Goal: Information Seeking & Learning: Learn about a topic

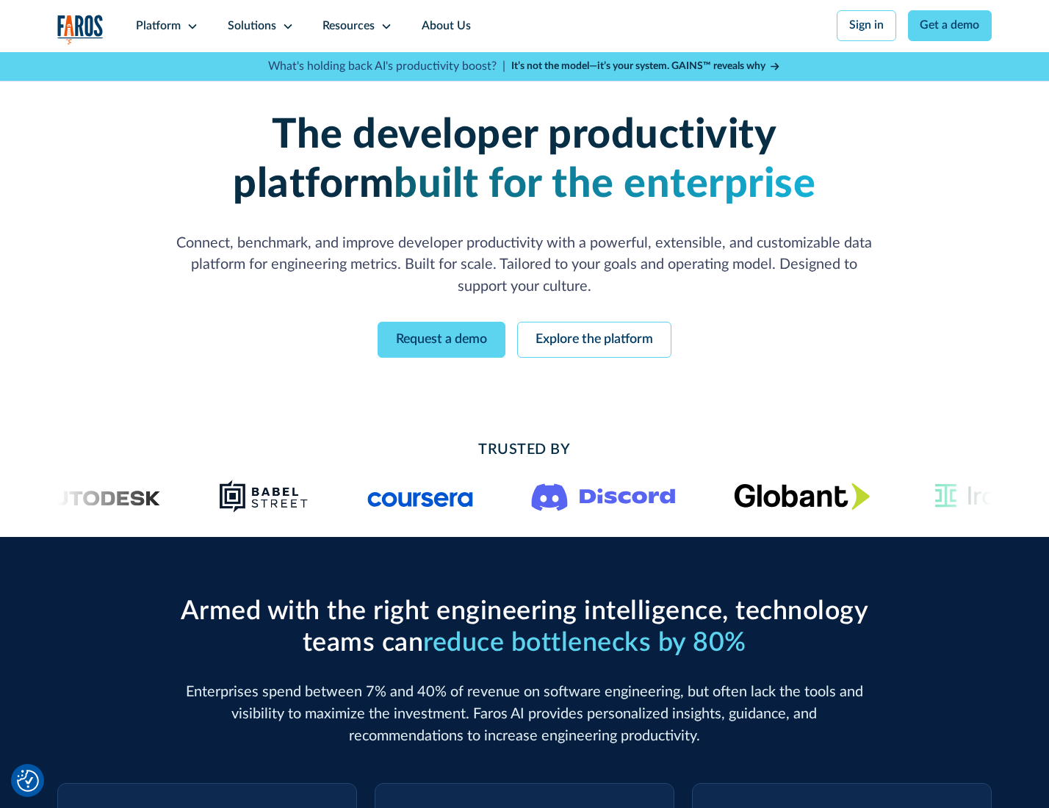
click at [190, 26] on icon at bounding box center [193, 27] width 12 height 12
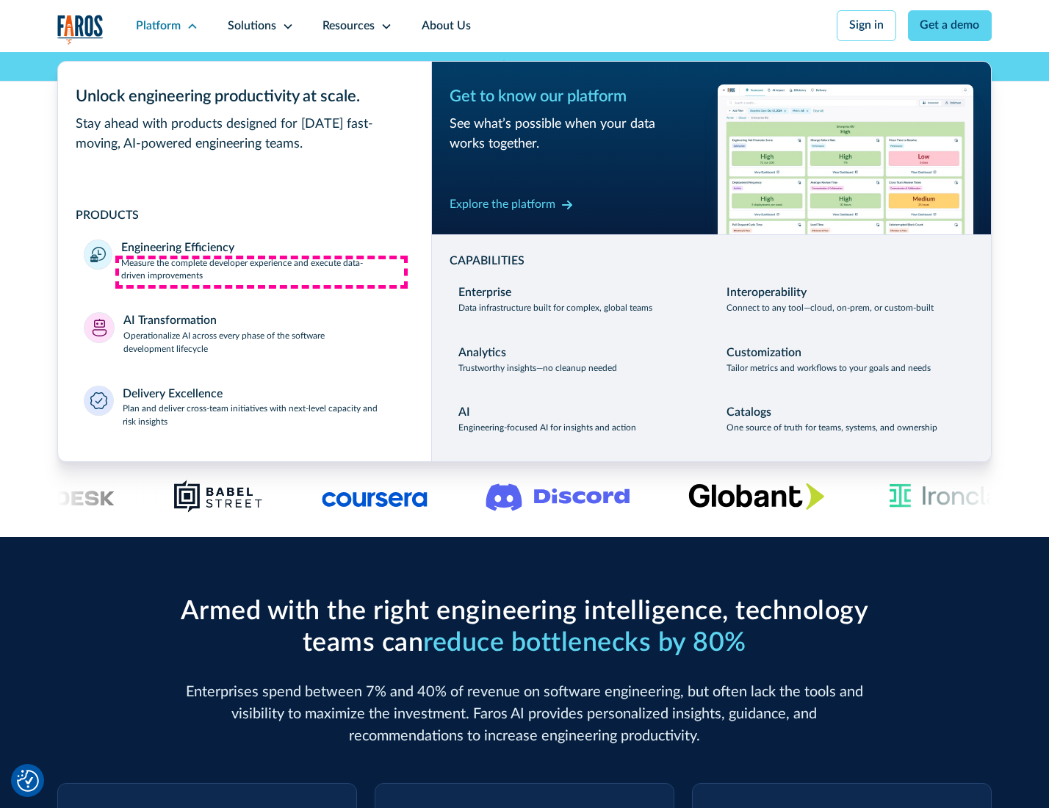
click at [262, 272] on p "Measure the complete developer experience and execute data-driven improvements" at bounding box center [263, 270] width 284 height 26
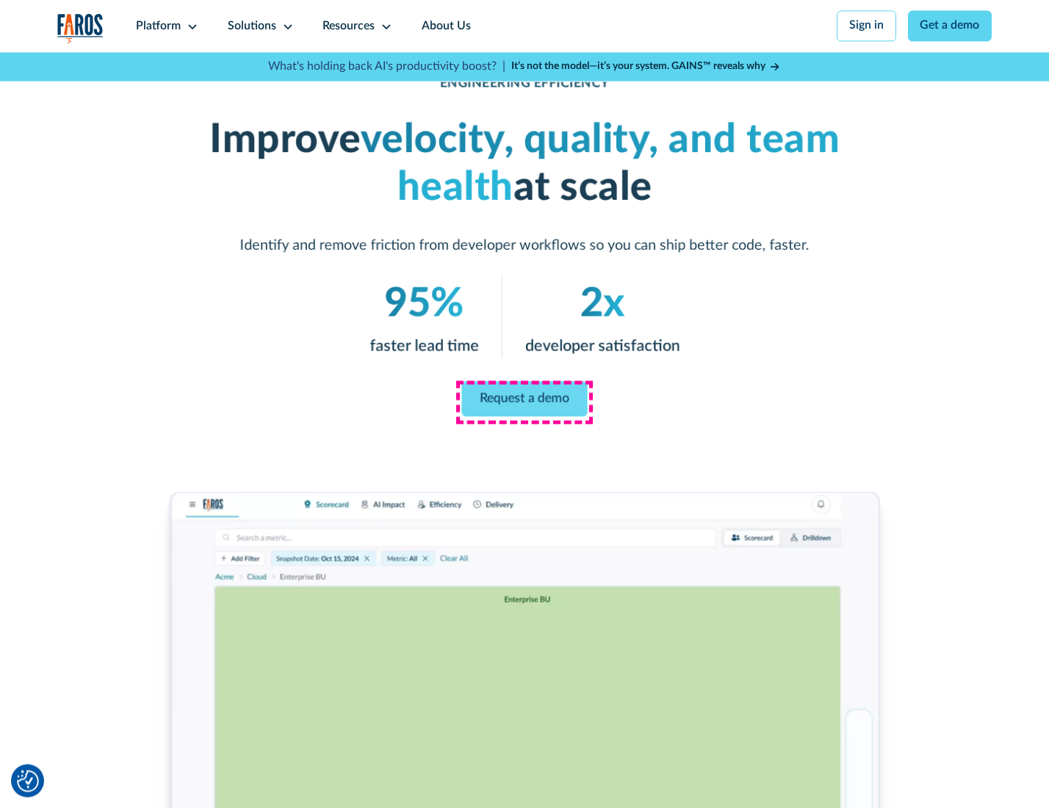
click at [524, 400] on link "Request a demo" at bounding box center [525, 398] width 126 height 35
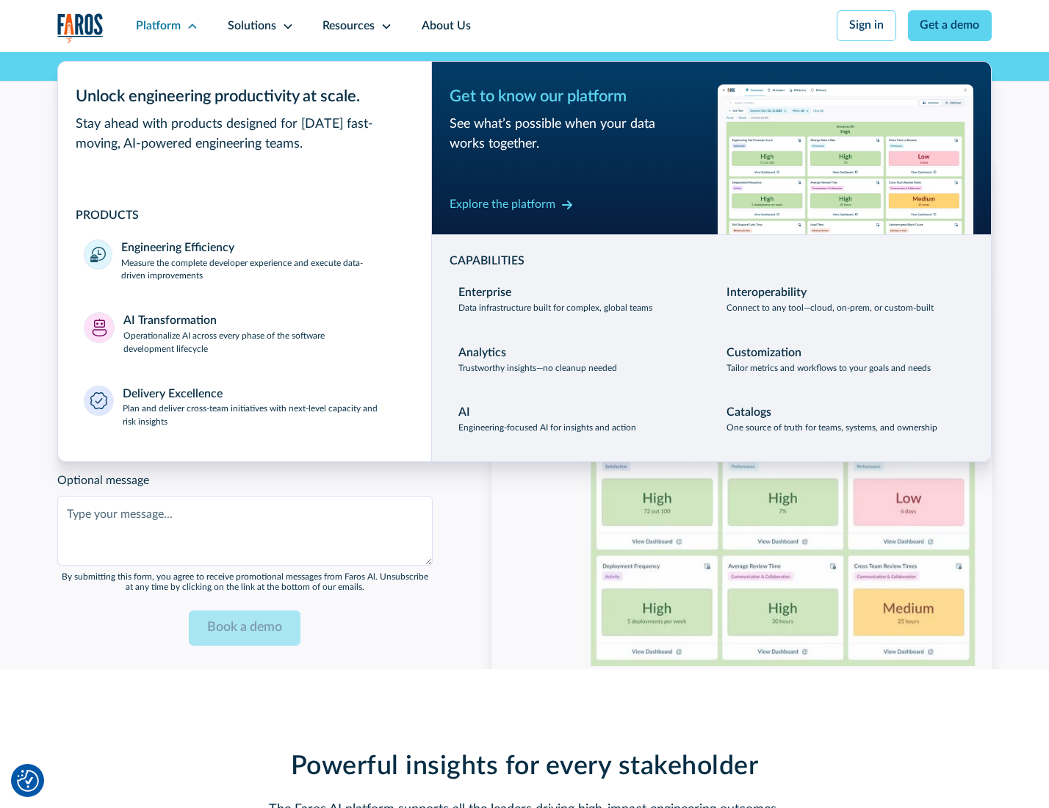
scroll to position [3198, 0]
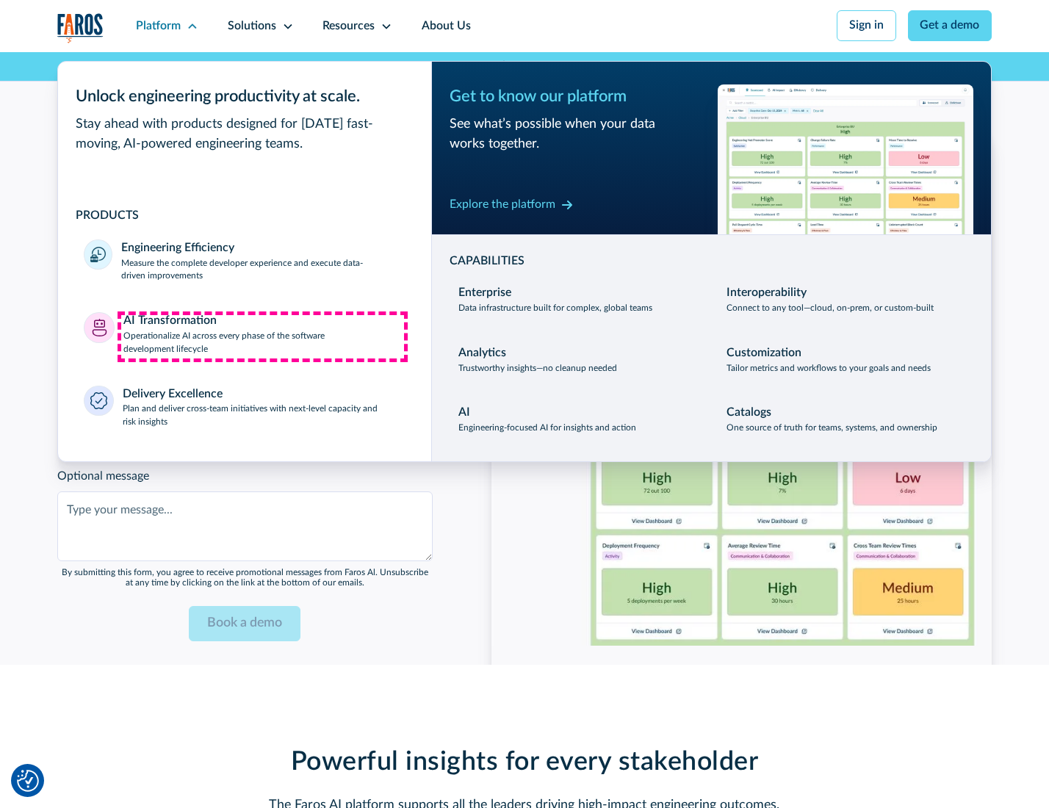
click at [262, 336] on p "Operationalize AI across every phase of the software development lifecycle" at bounding box center [264, 343] width 282 height 26
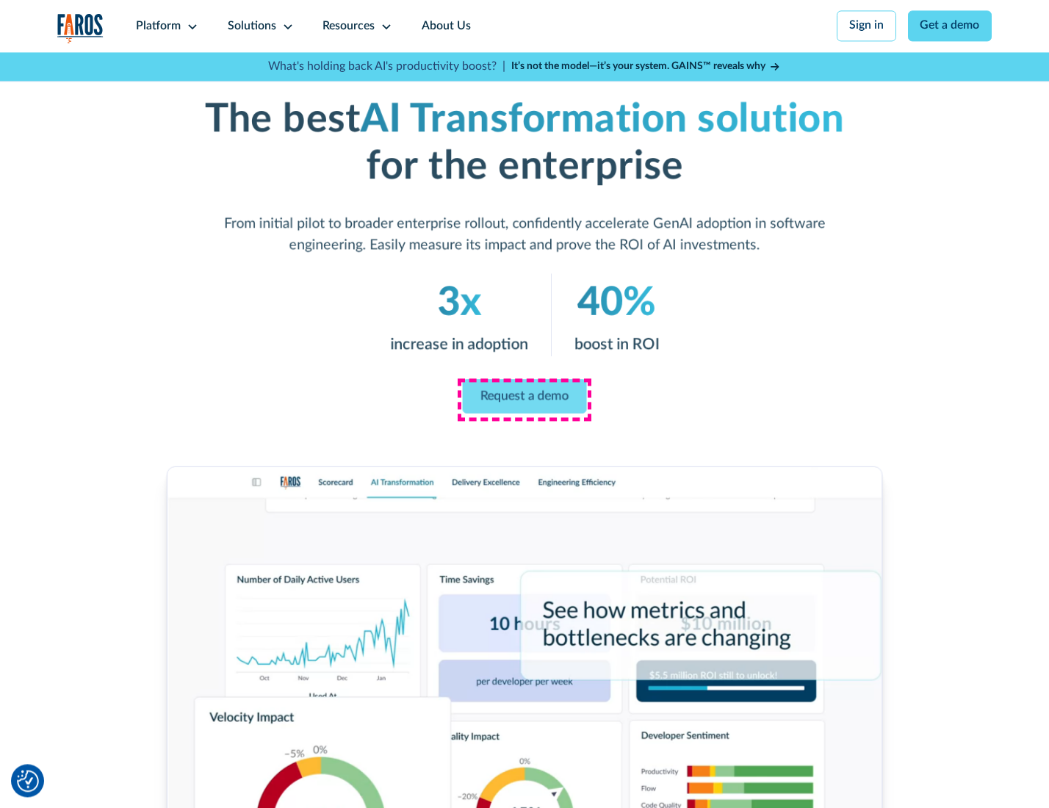
click at [524, 399] on link "Request a demo" at bounding box center [525, 396] width 124 height 35
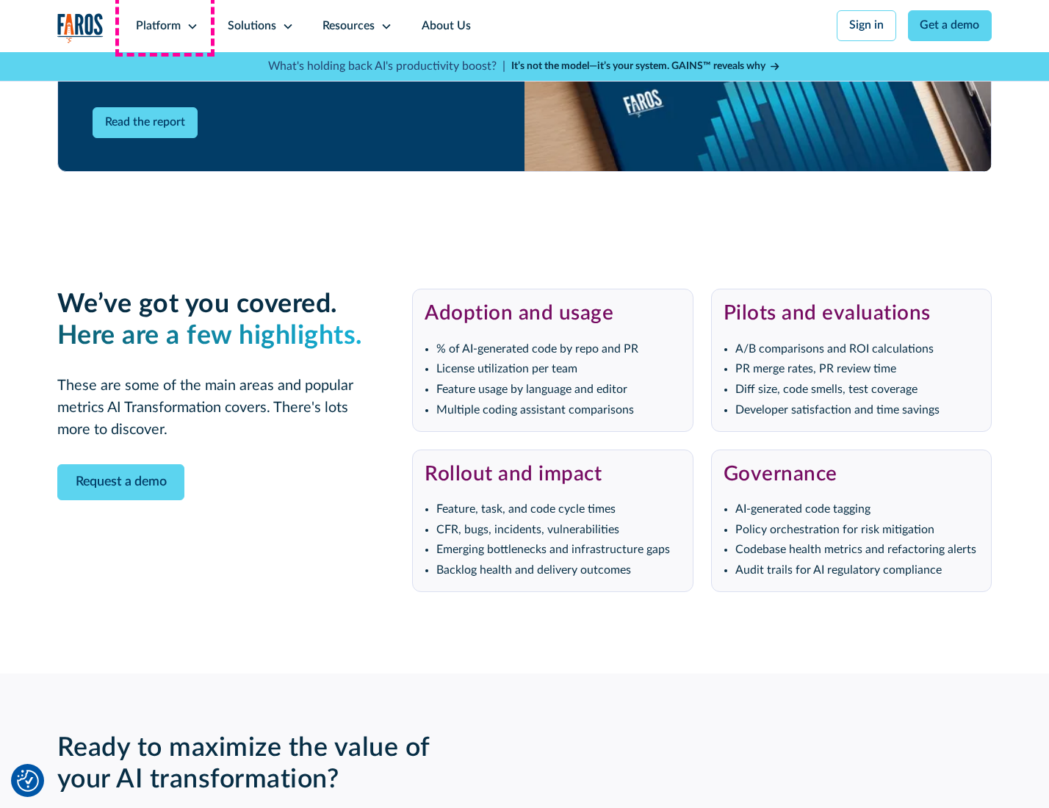
click at [165, 26] on div "Platform" at bounding box center [158, 27] width 45 height 18
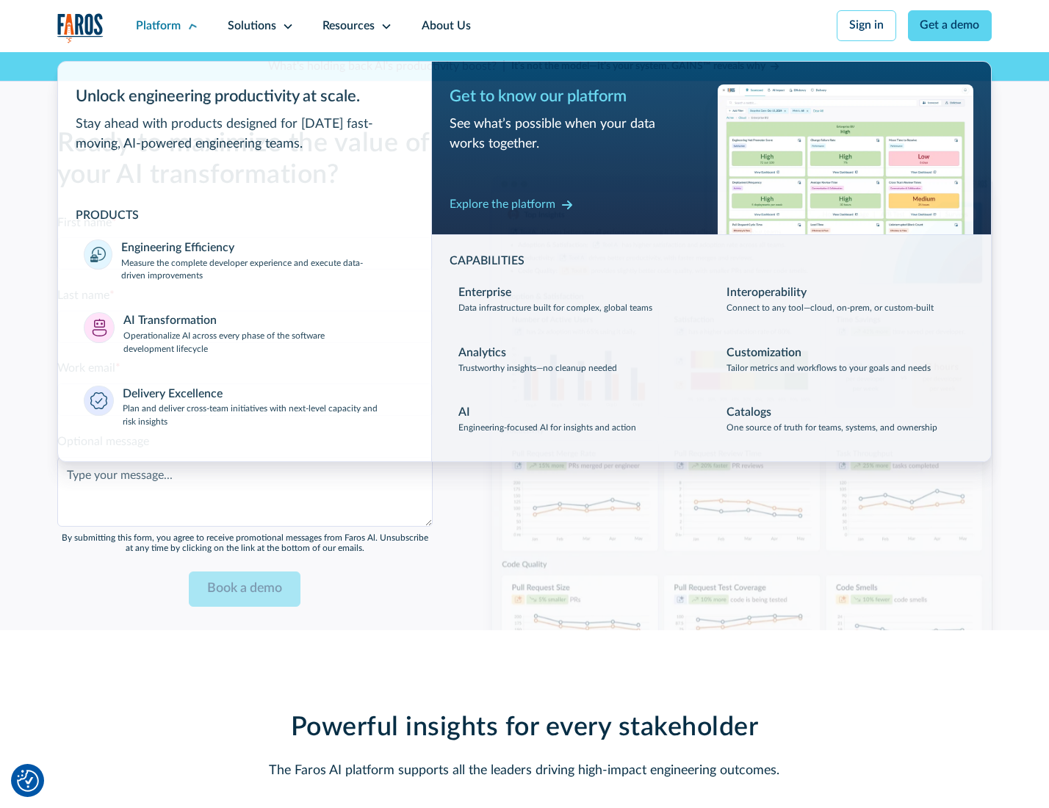
scroll to position [3552, 0]
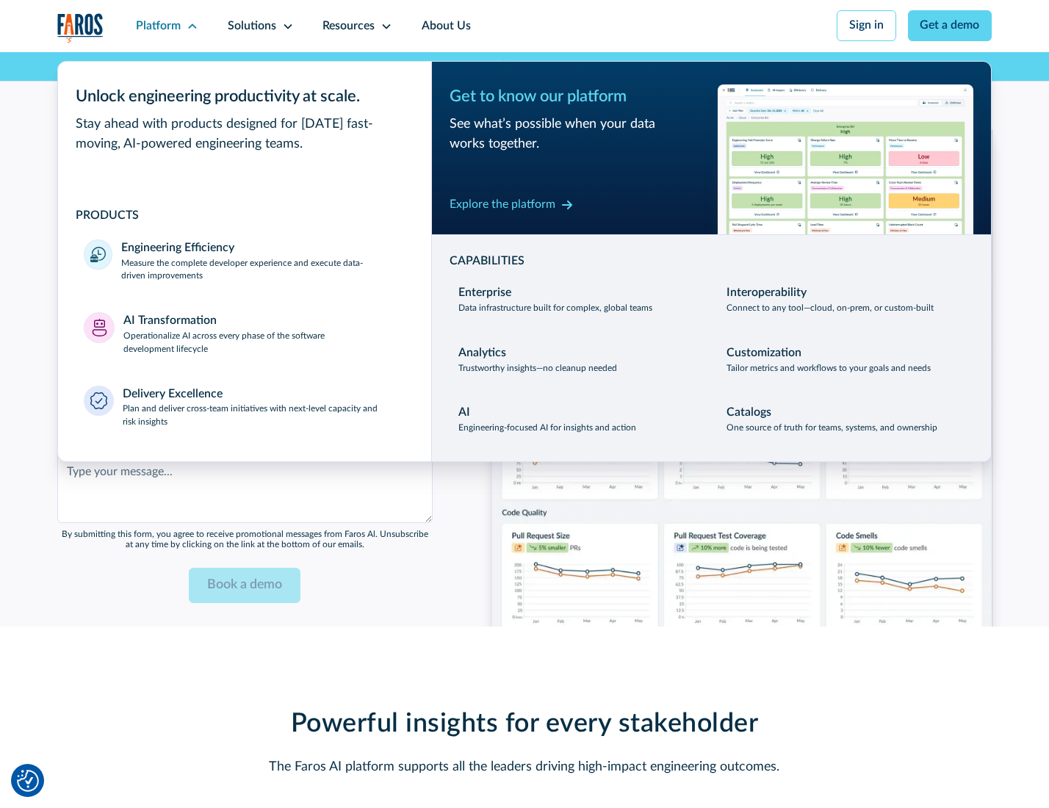
click at [502, 206] on div "Explore the platform" at bounding box center [503, 205] width 106 height 18
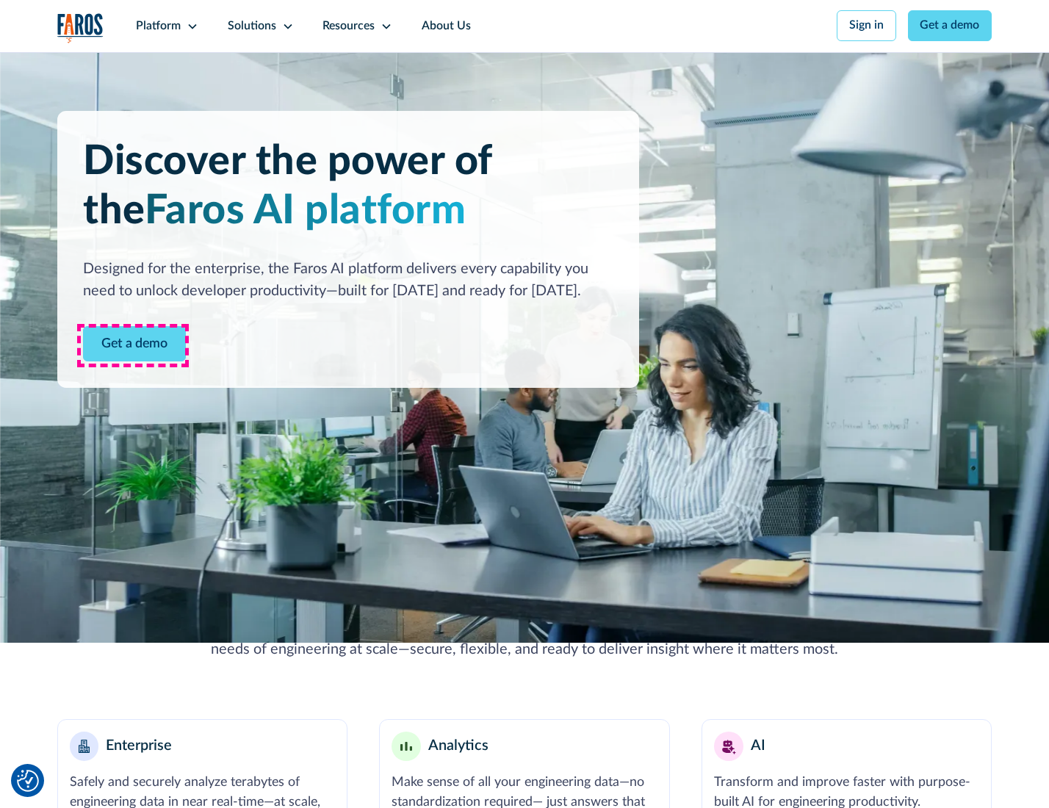
click at [133, 345] on link "Get a demo" at bounding box center [134, 344] width 103 height 36
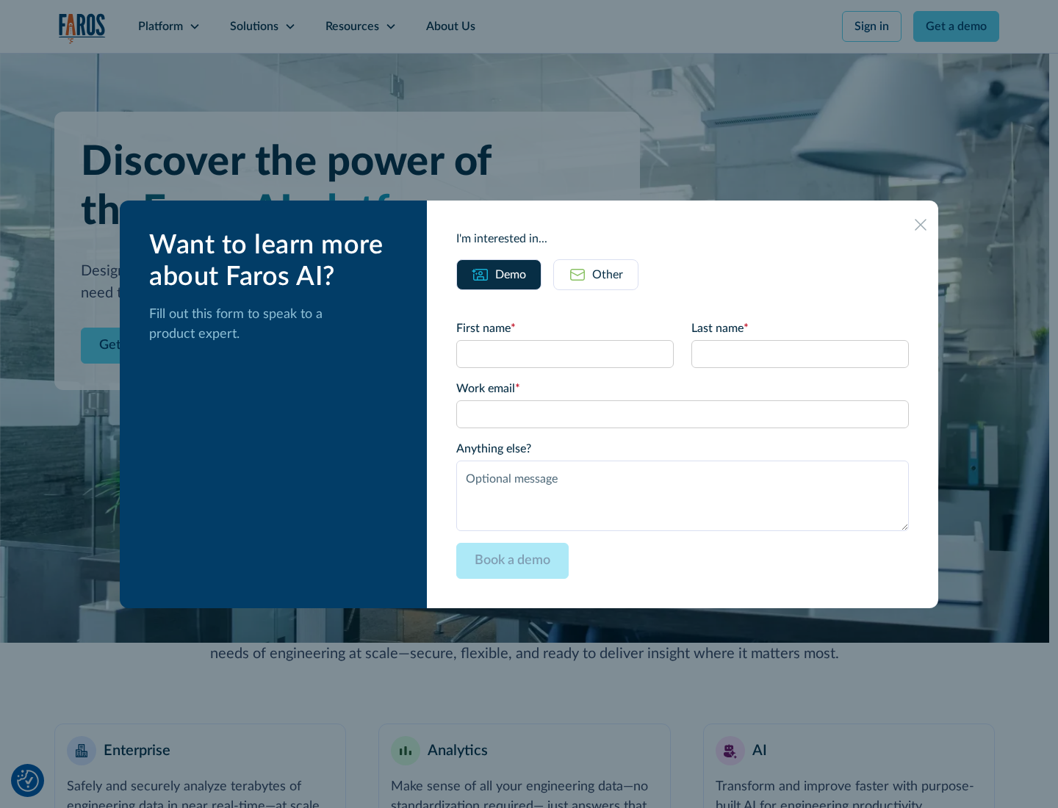
click at [607, 274] on div "Other" at bounding box center [607, 275] width 31 height 18
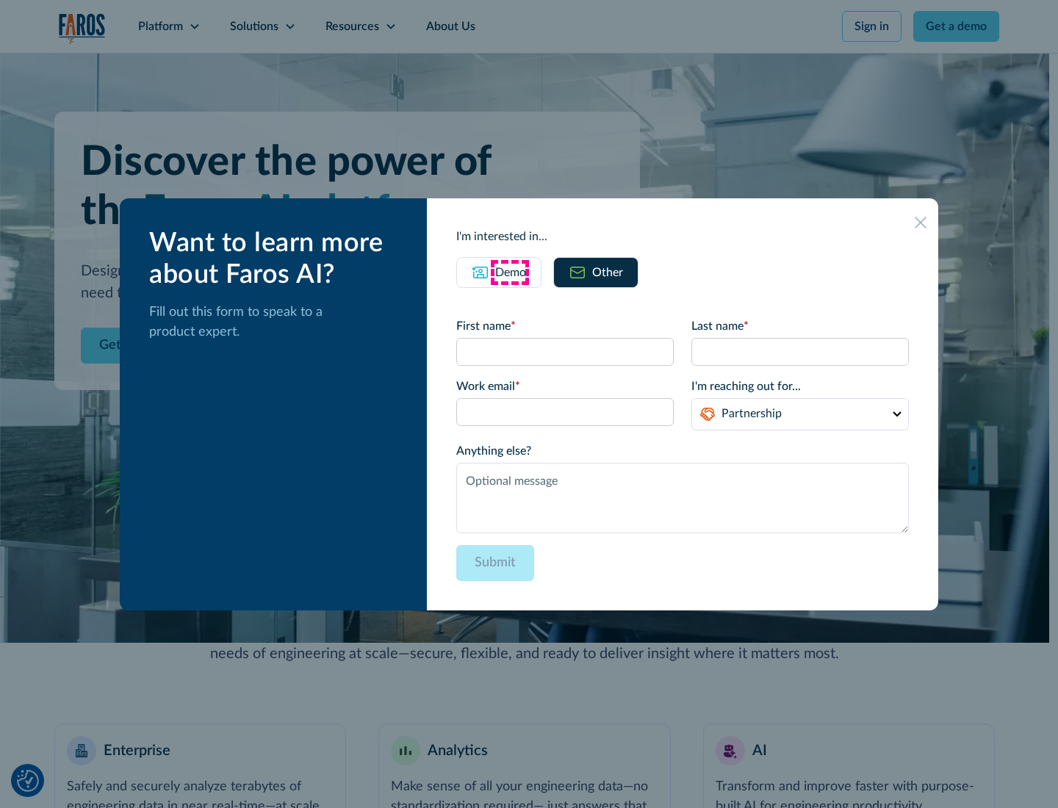
click at [509, 272] on div "Demo" at bounding box center [510, 273] width 31 height 18
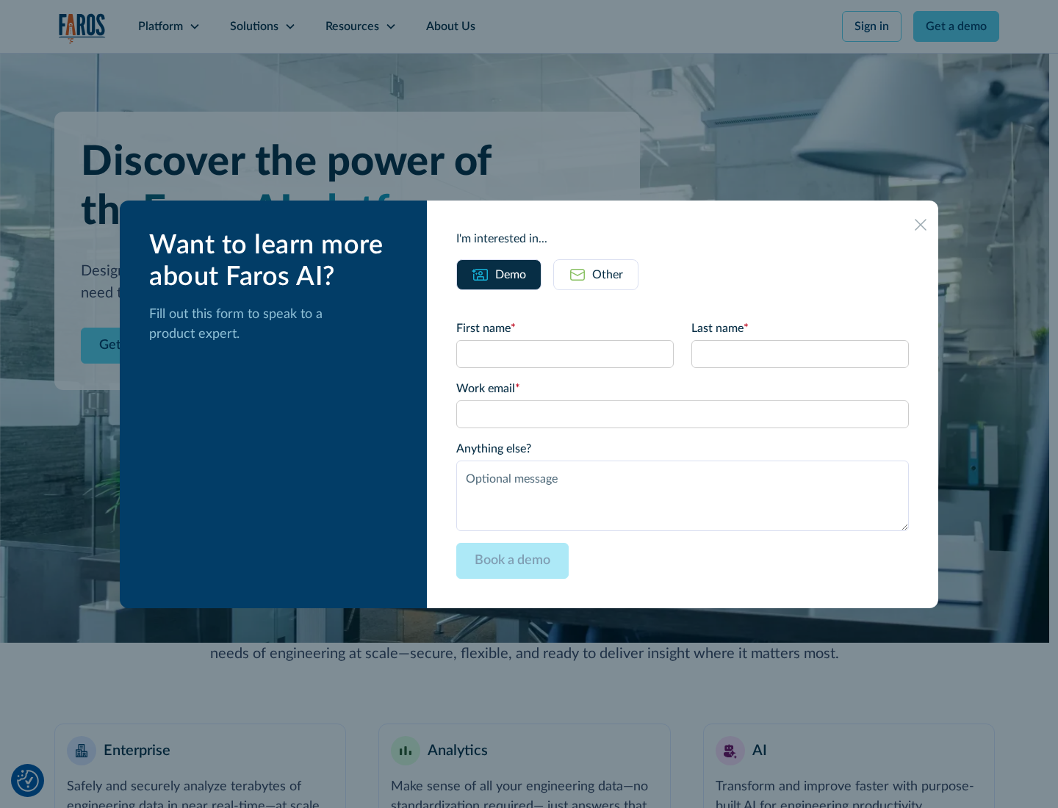
click at [921, 224] on icon at bounding box center [921, 225] width 12 height 12
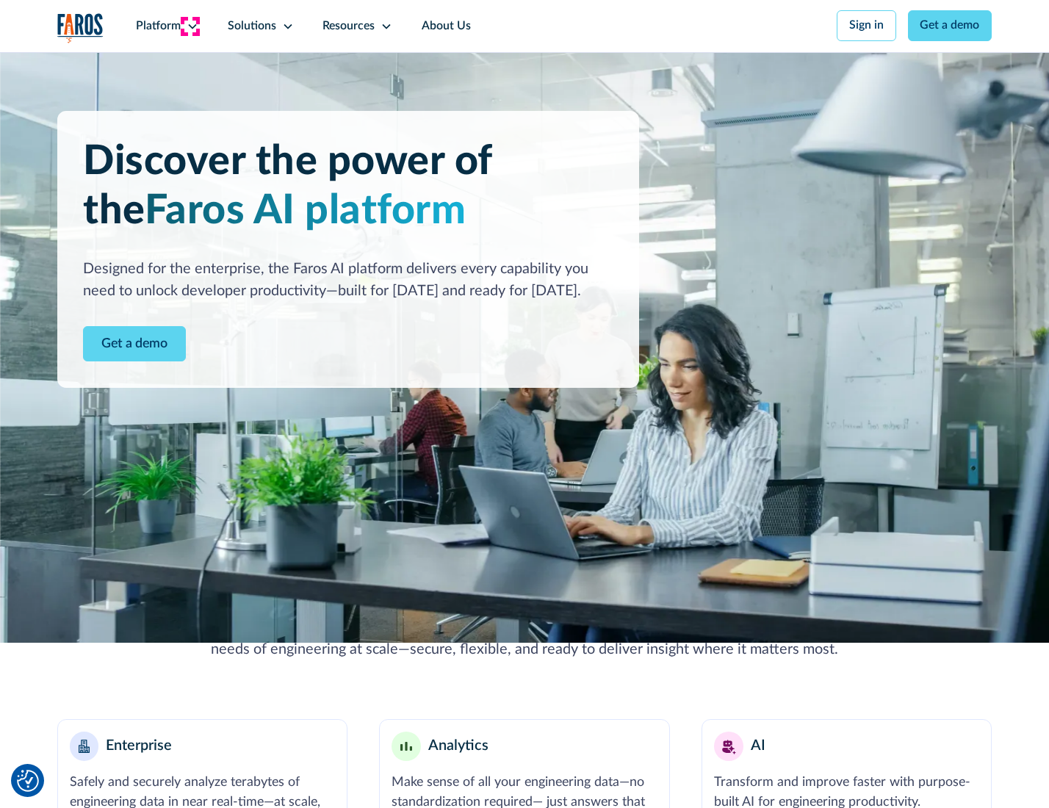
click at [190, 26] on icon at bounding box center [193, 27] width 12 height 12
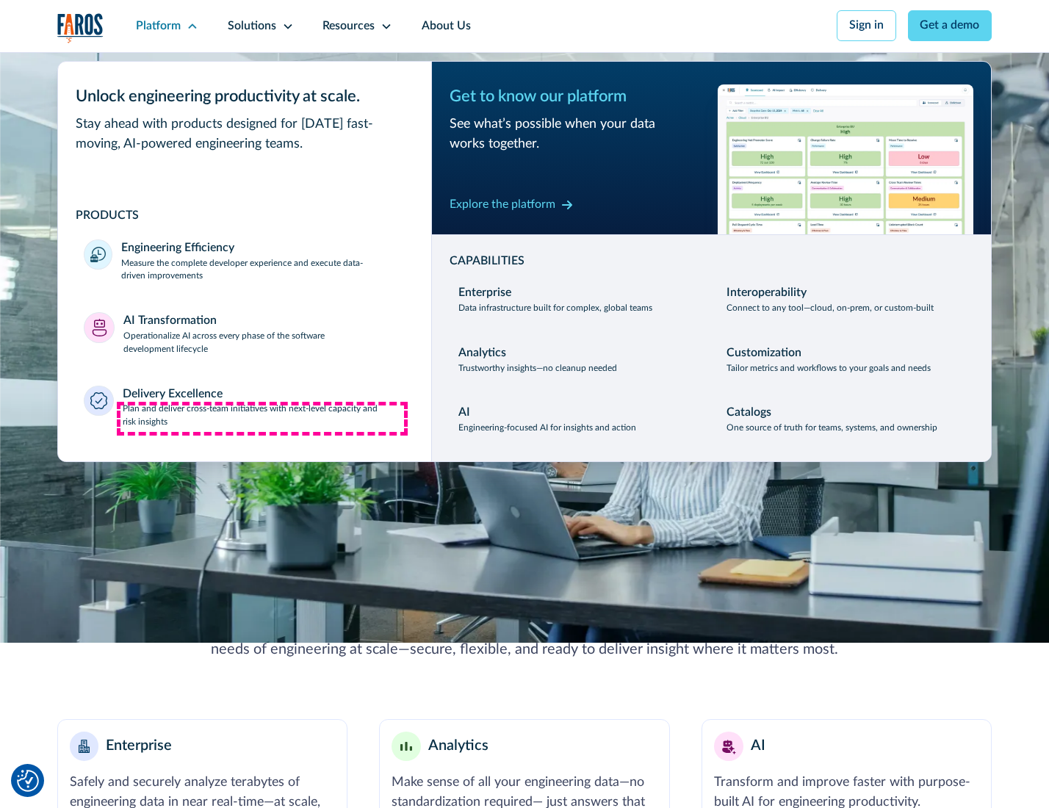
click at [262, 419] on p "Plan and deliver cross-team initiatives with next-level capacity and risk insig…" at bounding box center [264, 416] width 283 height 26
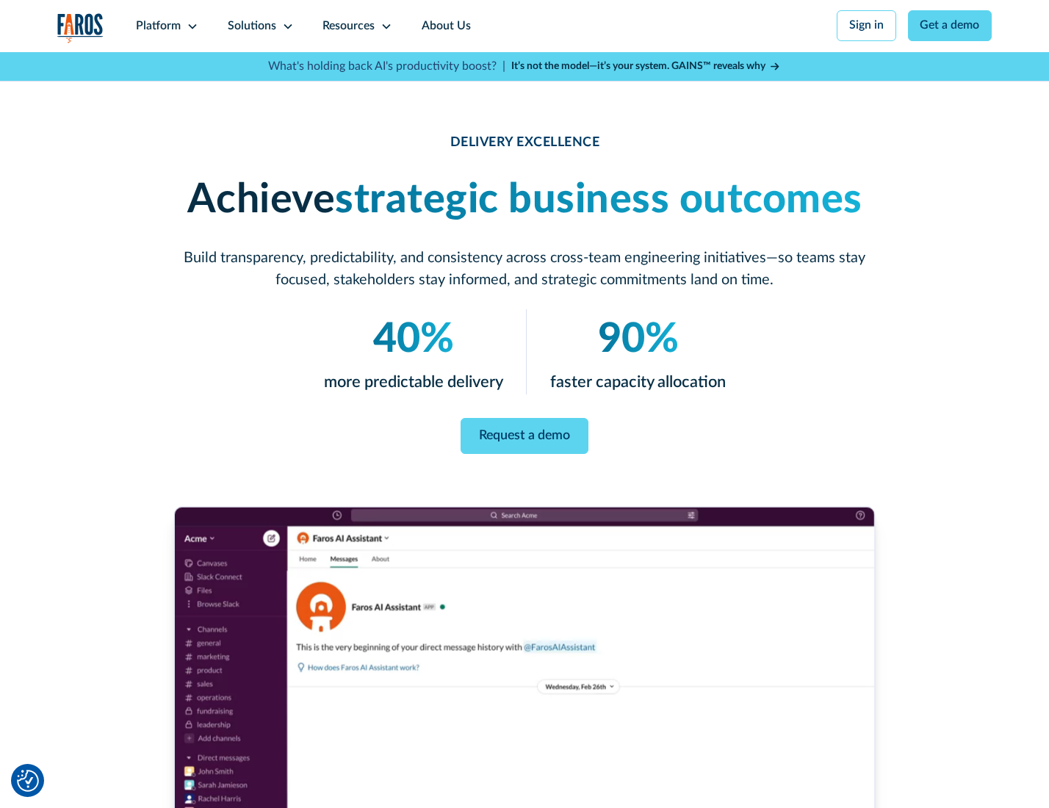
click at [285, 26] on icon at bounding box center [288, 27] width 12 height 12
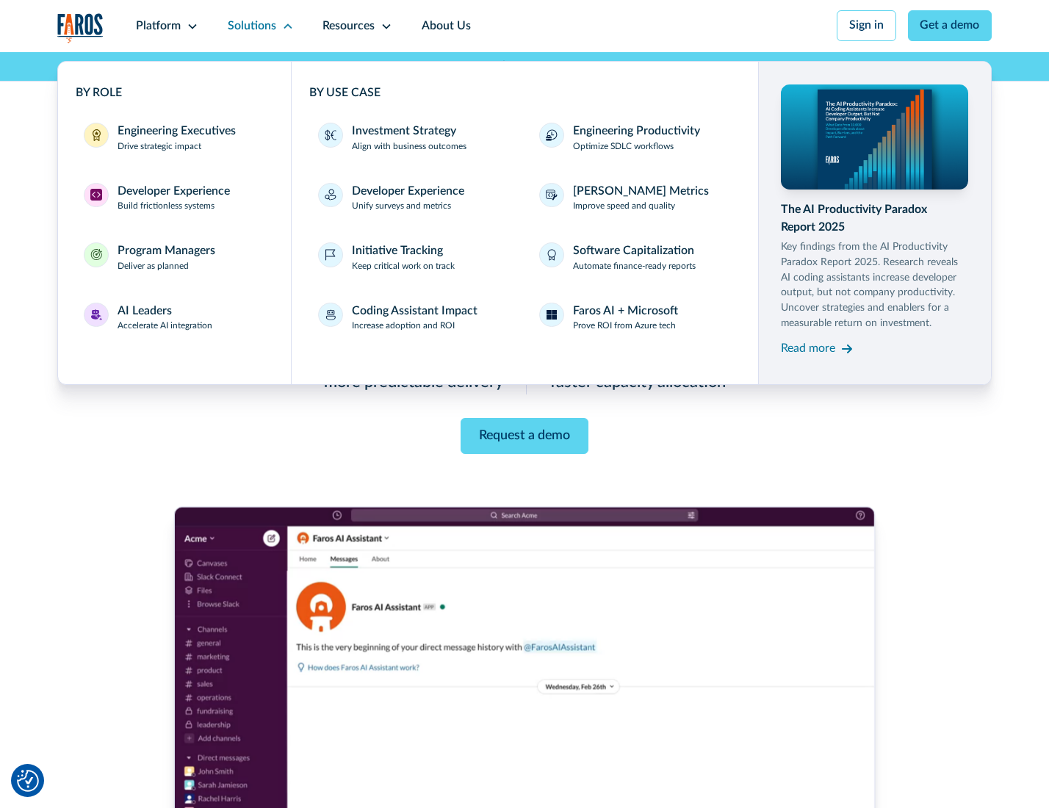
click at [172, 139] on div "Engineering Executives" at bounding box center [177, 132] width 118 height 18
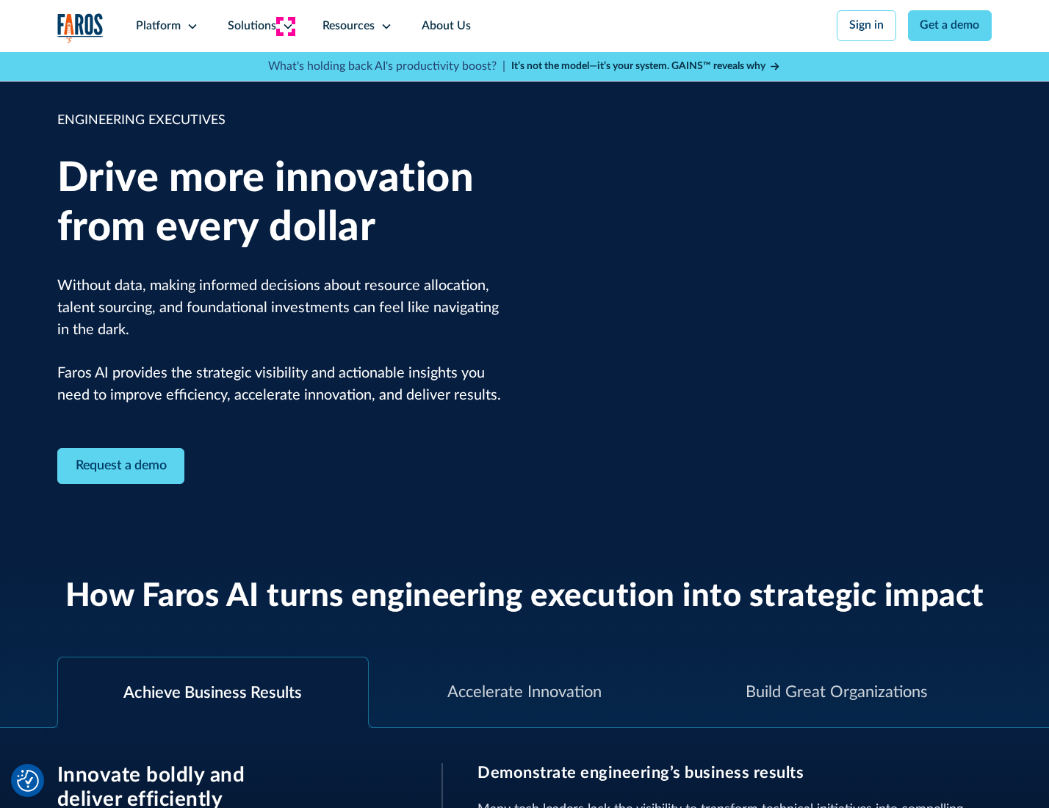
click at [285, 26] on icon at bounding box center [288, 27] width 12 height 12
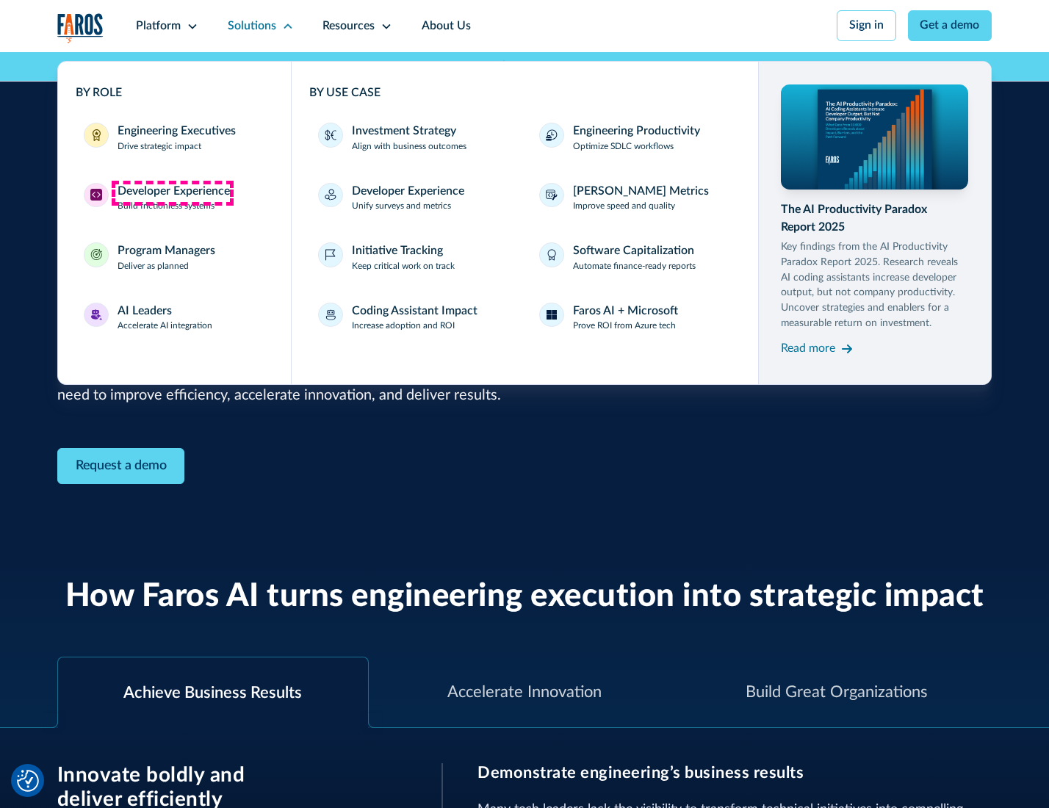
click at [172, 192] on div "Developer Experience" at bounding box center [174, 192] width 112 height 18
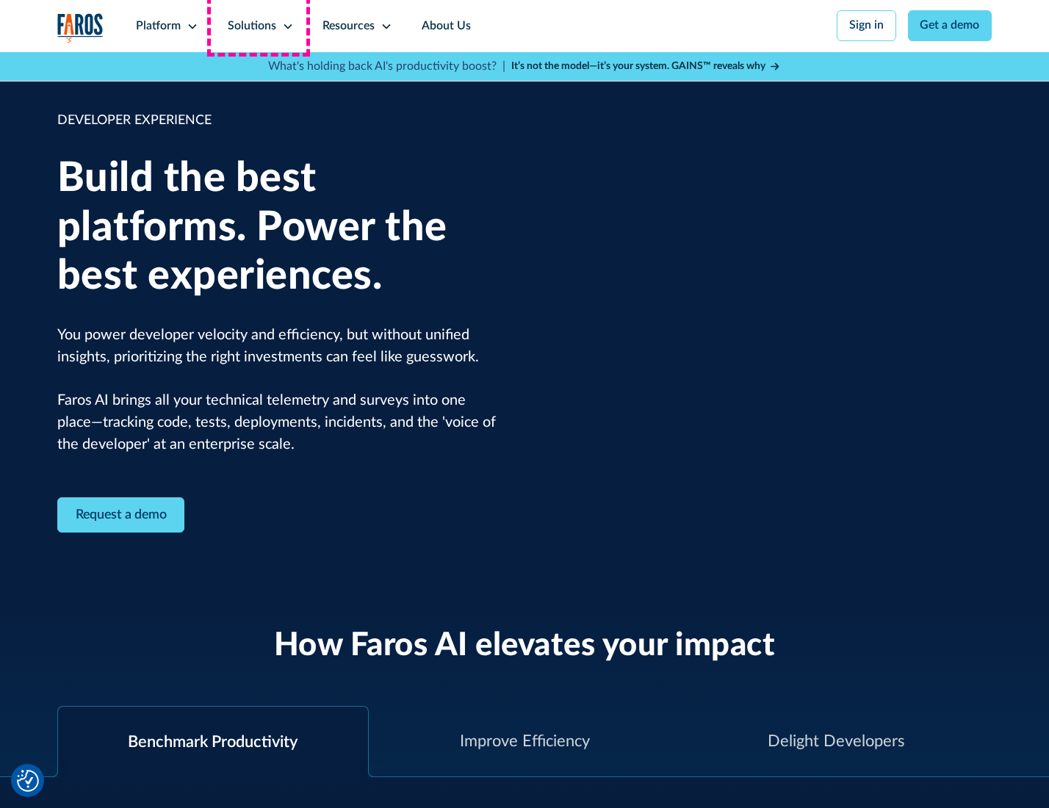
click at [259, 26] on div "Solutions" at bounding box center [252, 27] width 48 height 18
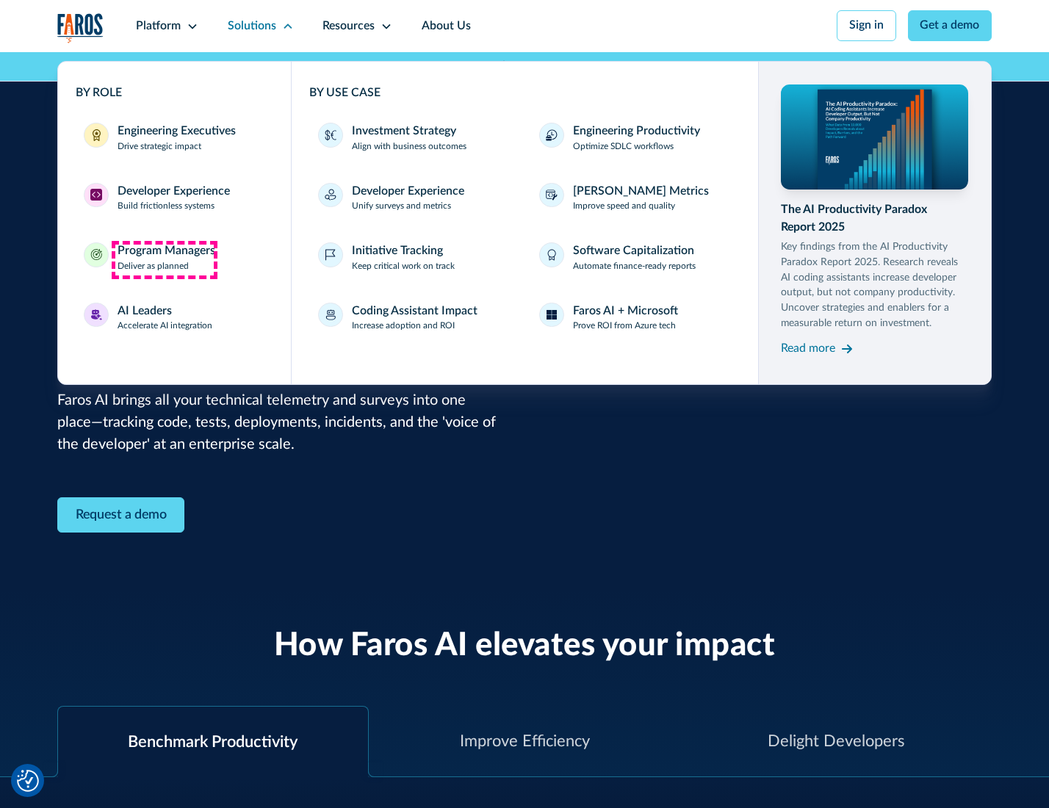
click at [164, 259] on div "Program Managers" at bounding box center [167, 251] width 98 height 18
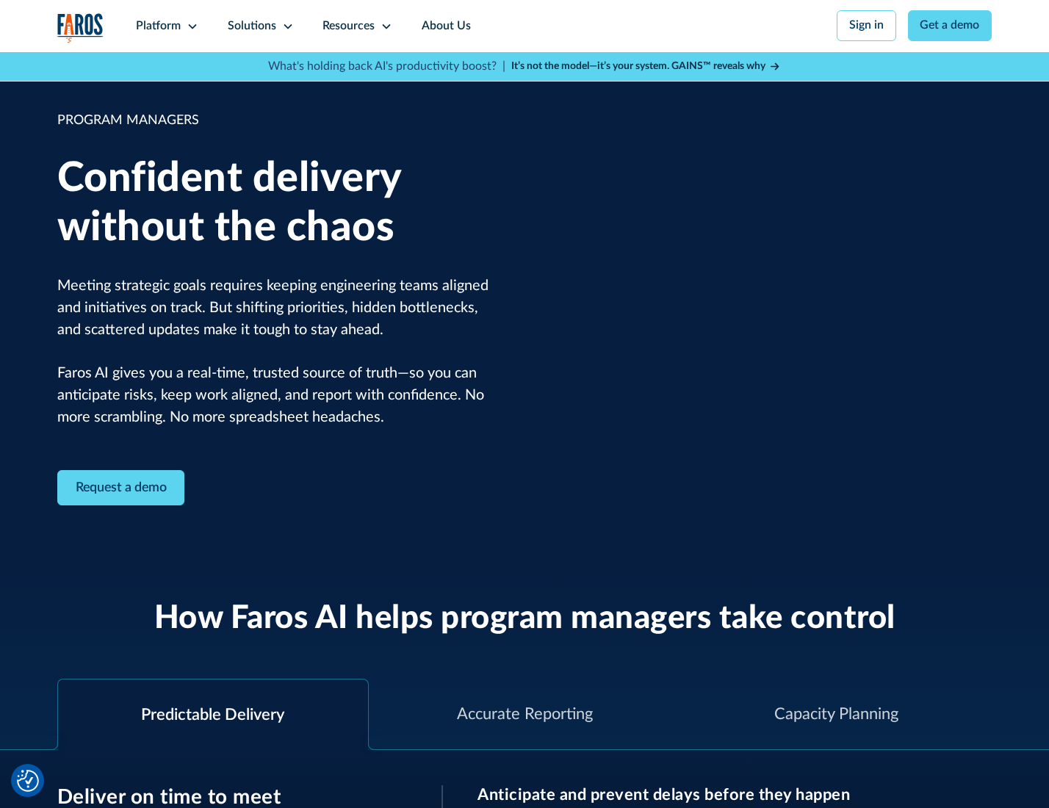
click at [285, 26] on icon at bounding box center [288, 27] width 12 height 12
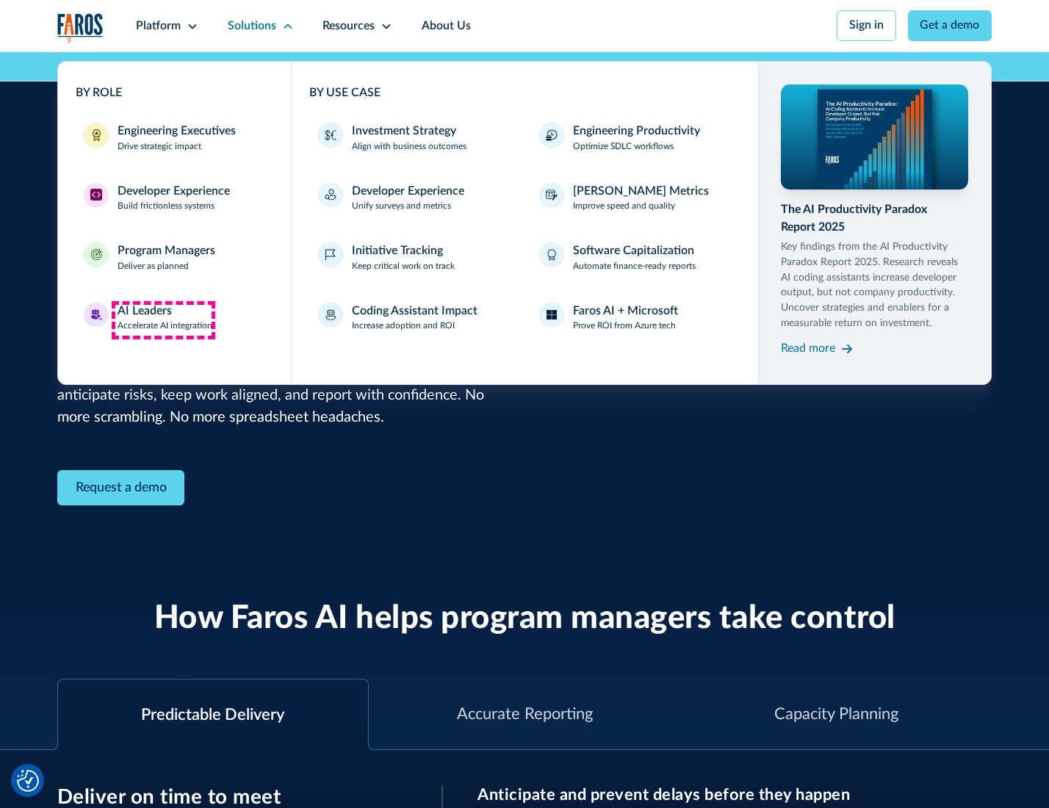
click at [163, 320] on div "AI Leaders" at bounding box center [145, 312] width 54 height 18
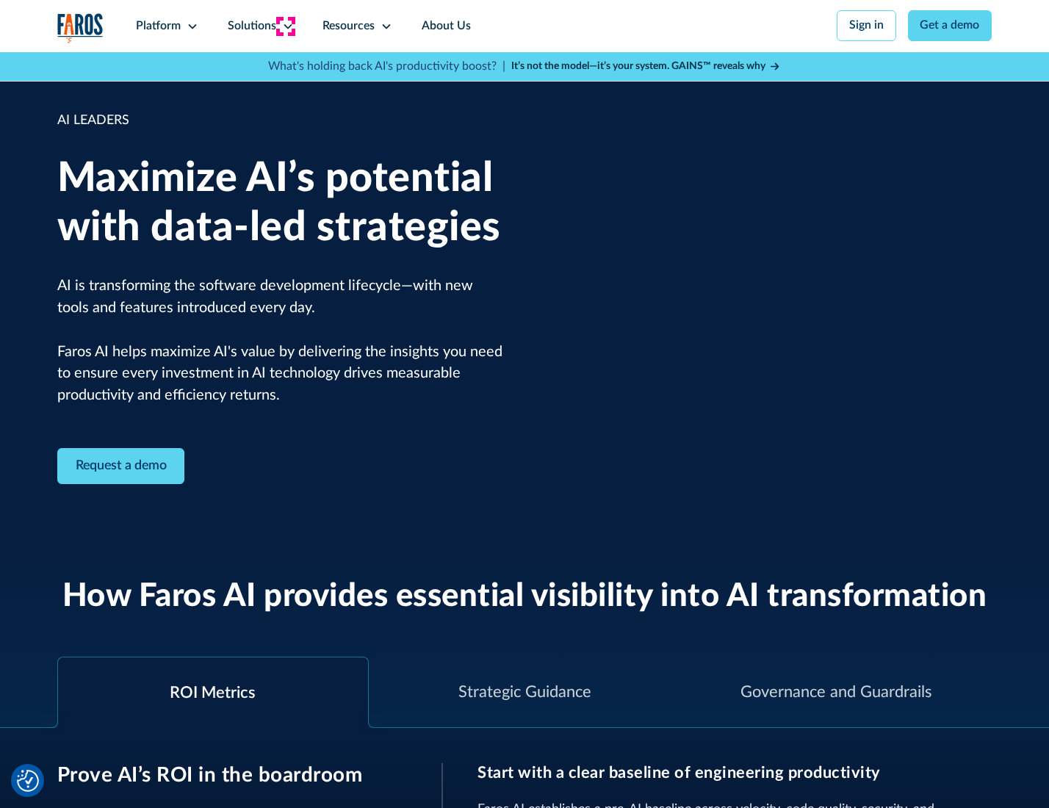
click at [285, 26] on icon at bounding box center [288, 27] width 12 height 12
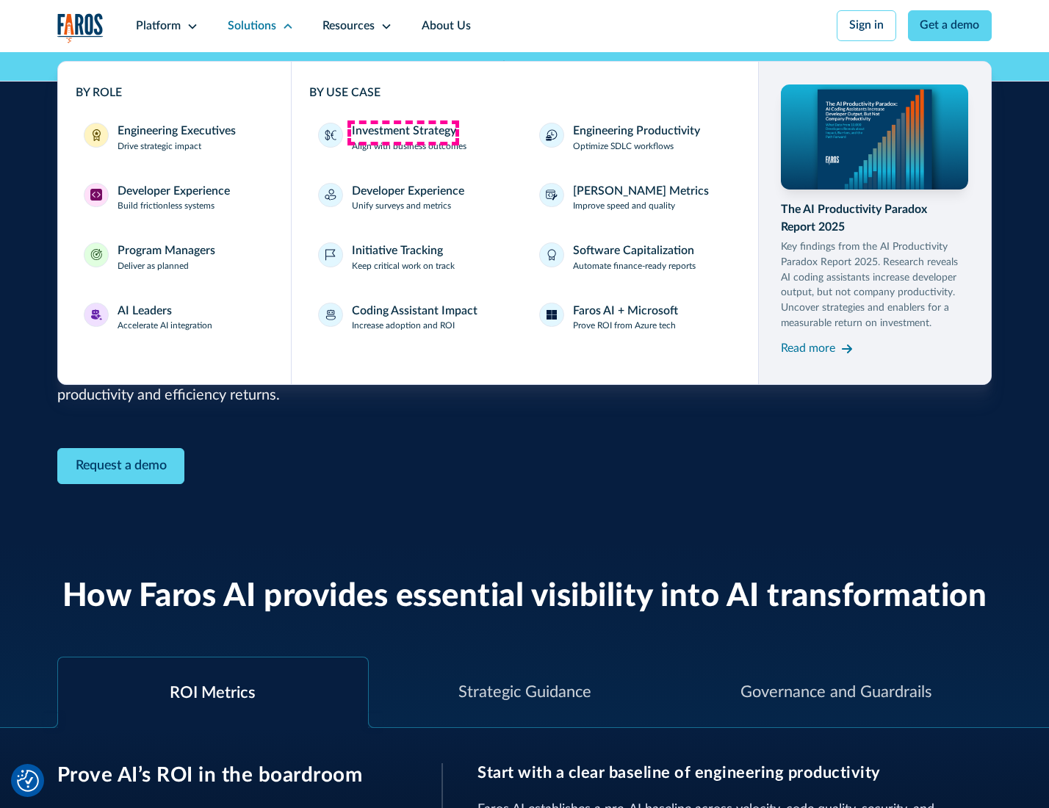
click at [403, 132] on div "Investment Strategy" at bounding box center [404, 132] width 104 height 18
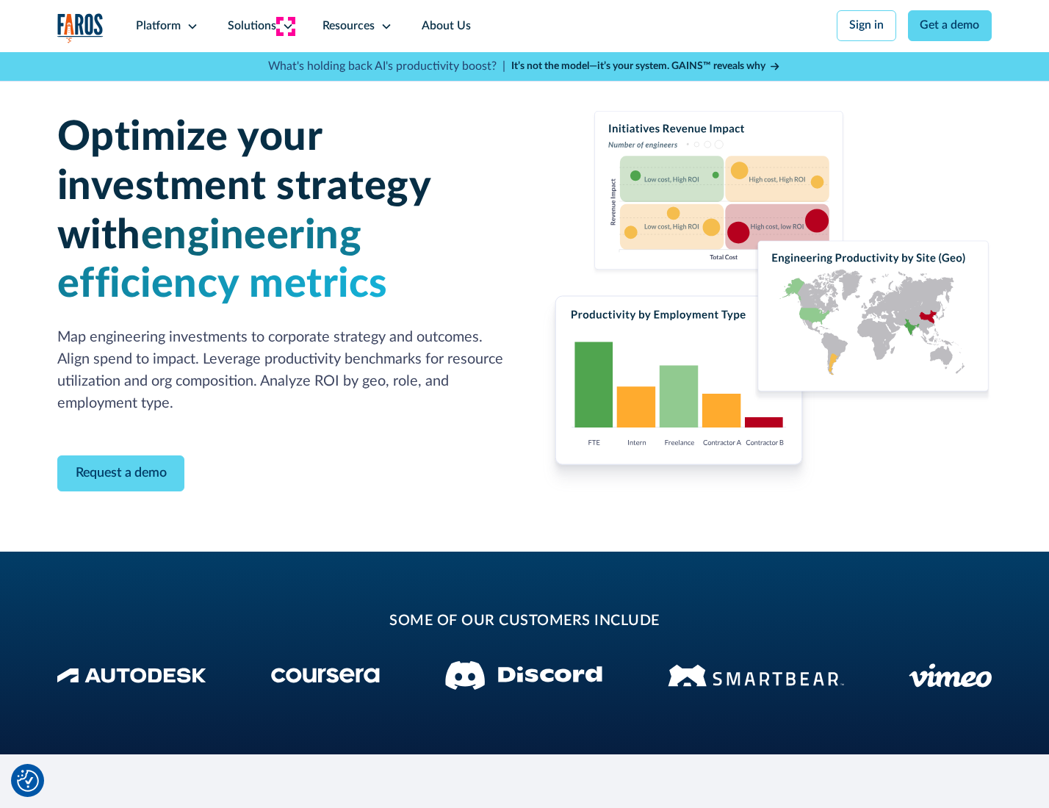
click at [285, 26] on icon at bounding box center [288, 27] width 12 height 12
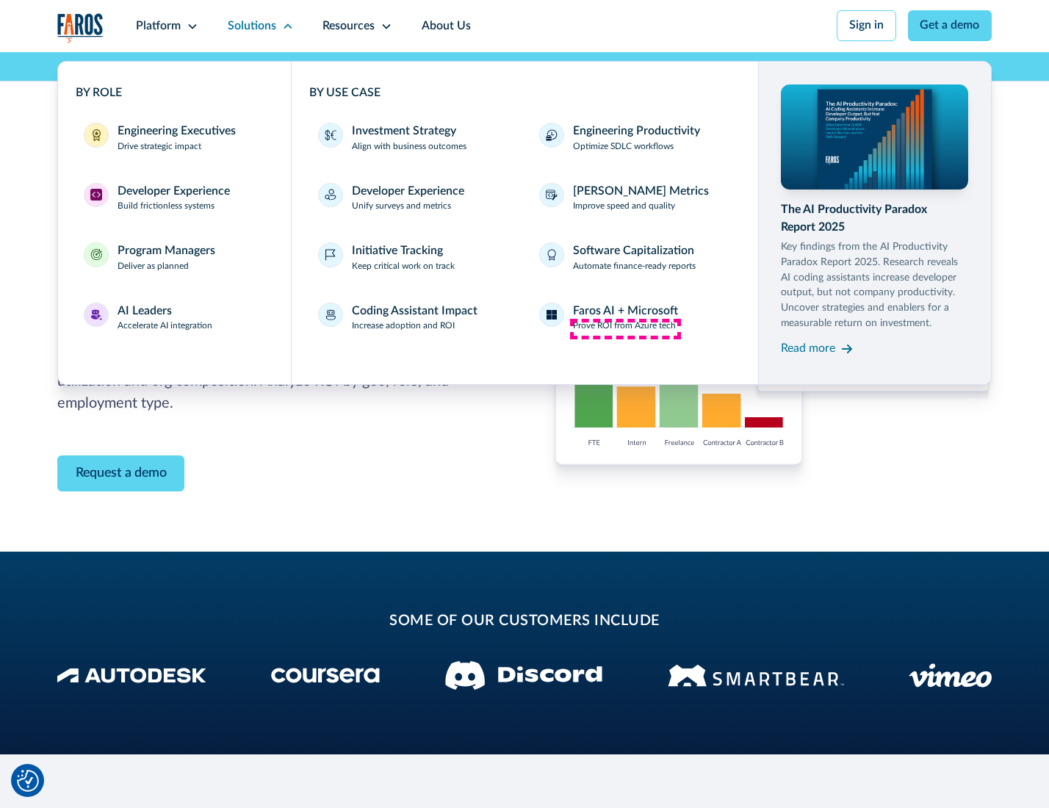
click at [625, 328] on p "Prove ROI from Azure tech" at bounding box center [624, 326] width 103 height 13
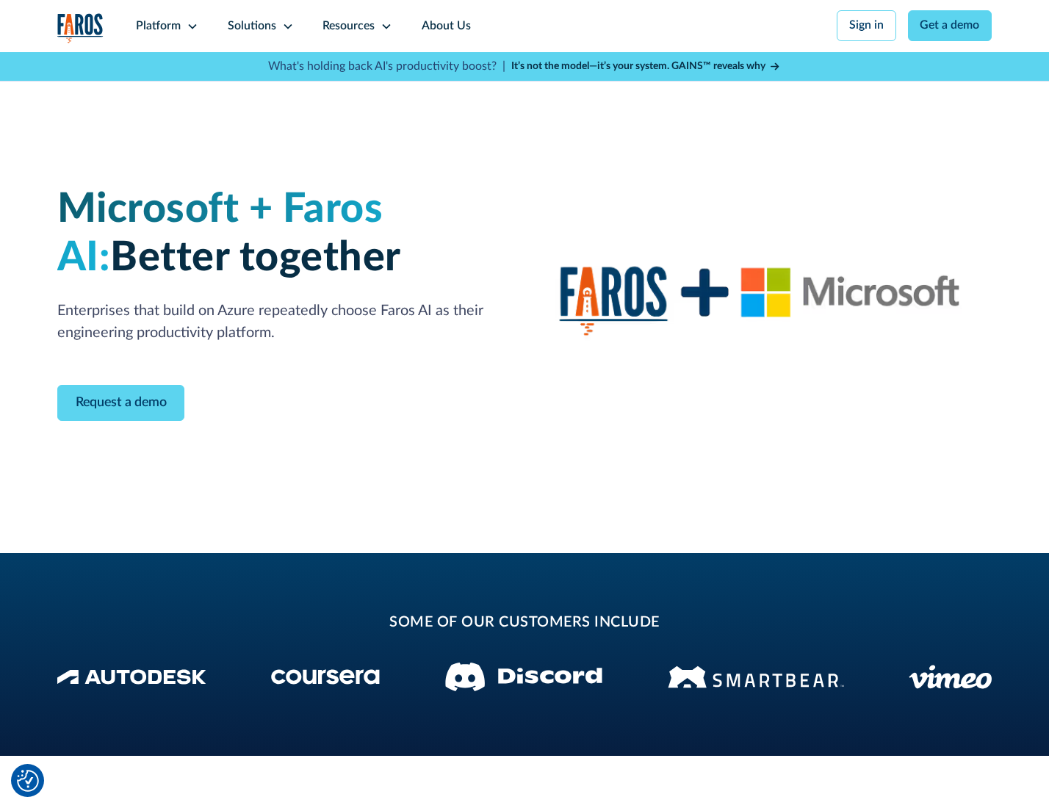
click at [285, 26] on icon at bounding box center [288, 27] width 12 height 12
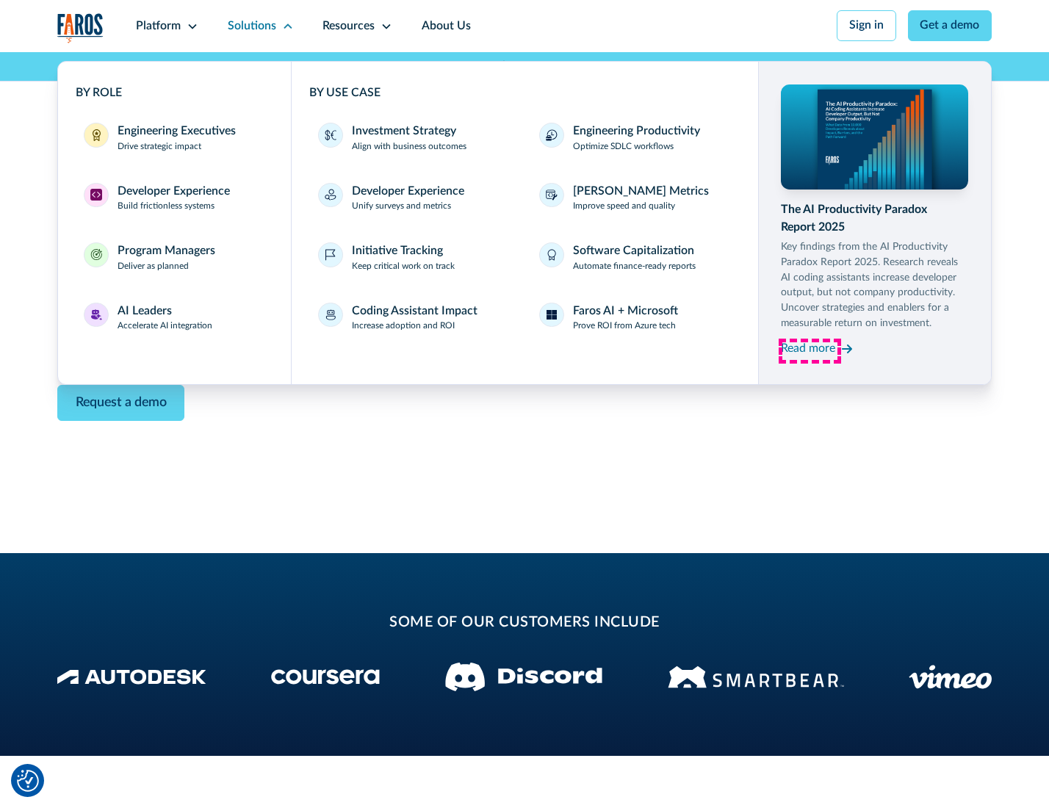
click at [810, 351] on div "Read more" at bounding box center [808, 349] width 54 height 18
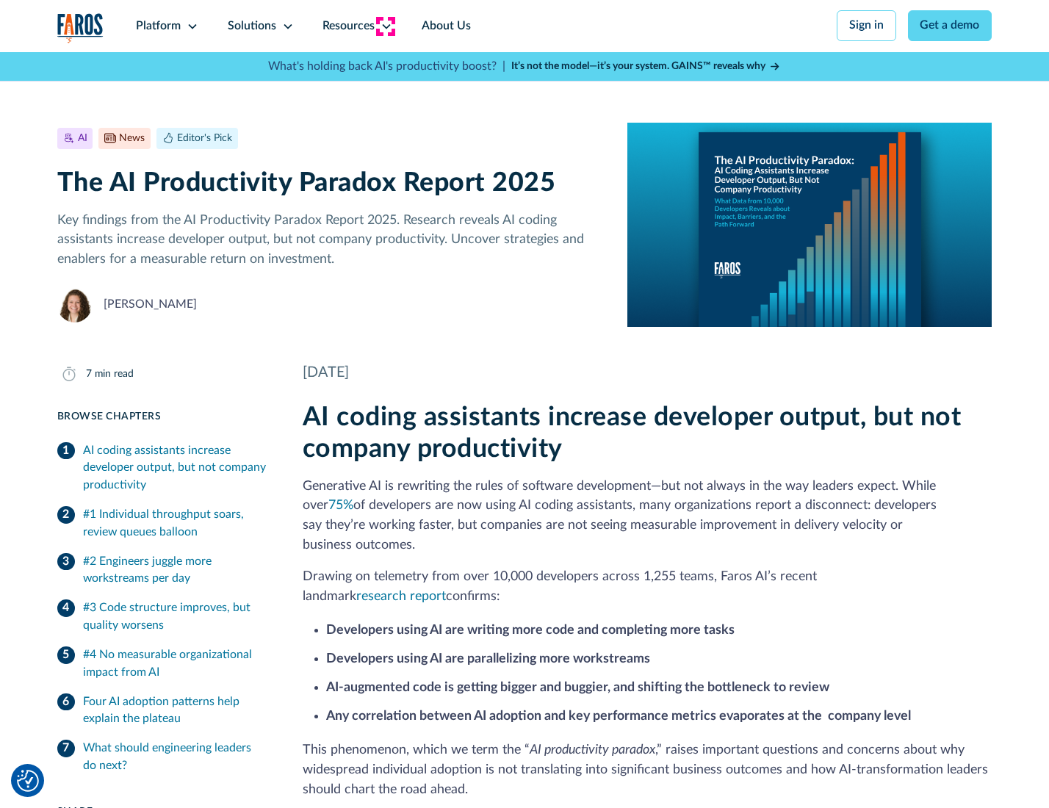
click at [385, 26] on icon at bounding box center [387, 27] width 12 height 12
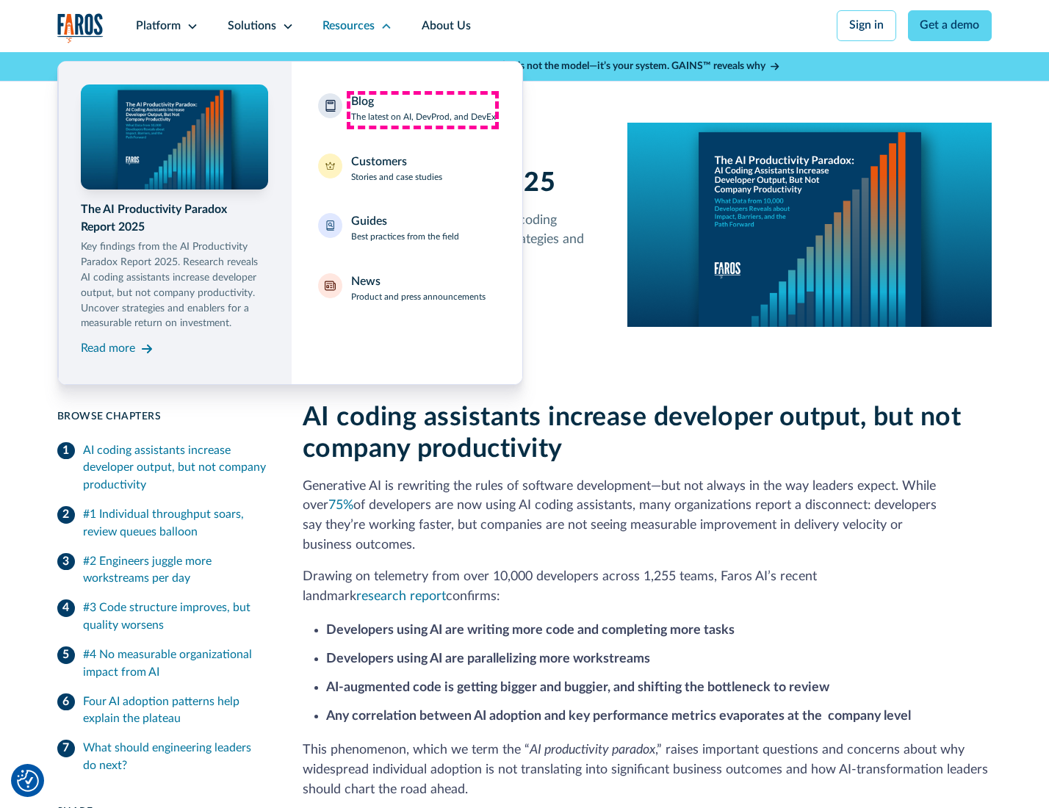
click at [422, 109] on div "Blog The latest on AI, DevProd, and DevEx" at bounding box center [423, 108] width 145 height 31
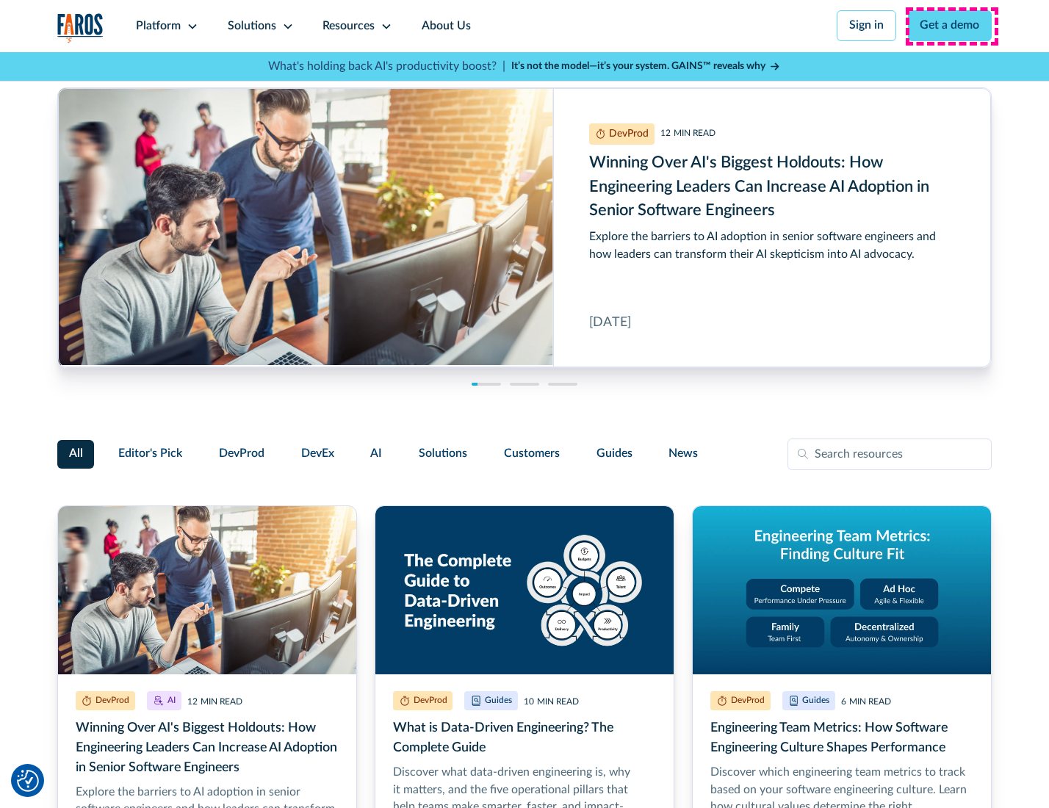
click at [951, 26] on link "Get a demo" at bounding box center [950, 25] width 84 height 31
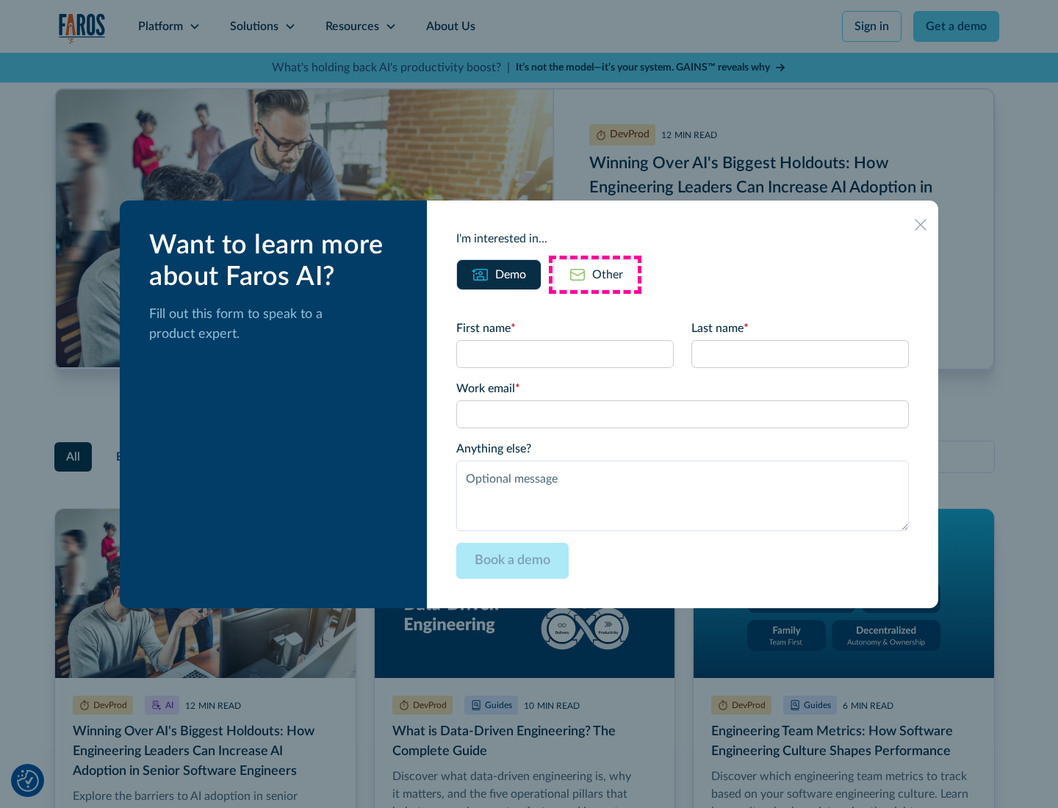
click at [595, 274] on div "Other" at bounding box center [607, 275] width 31 height 18
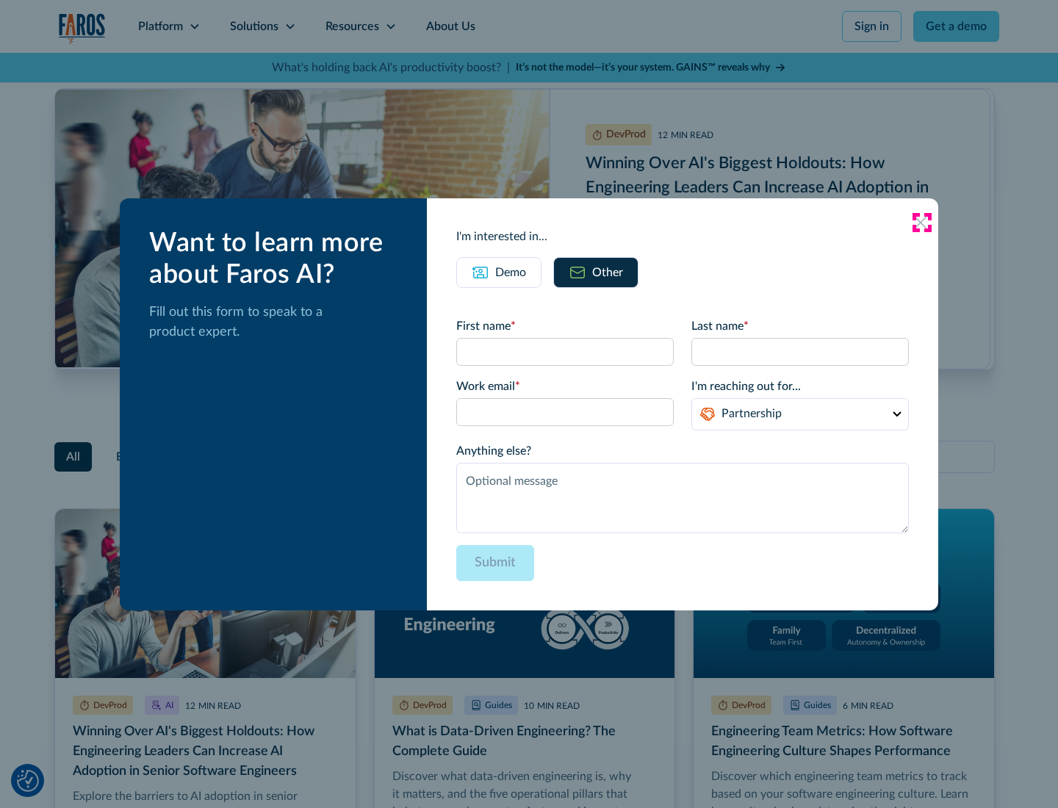
click at [921, 222] on icon at bounding box center [921, 223] width 12 height 12
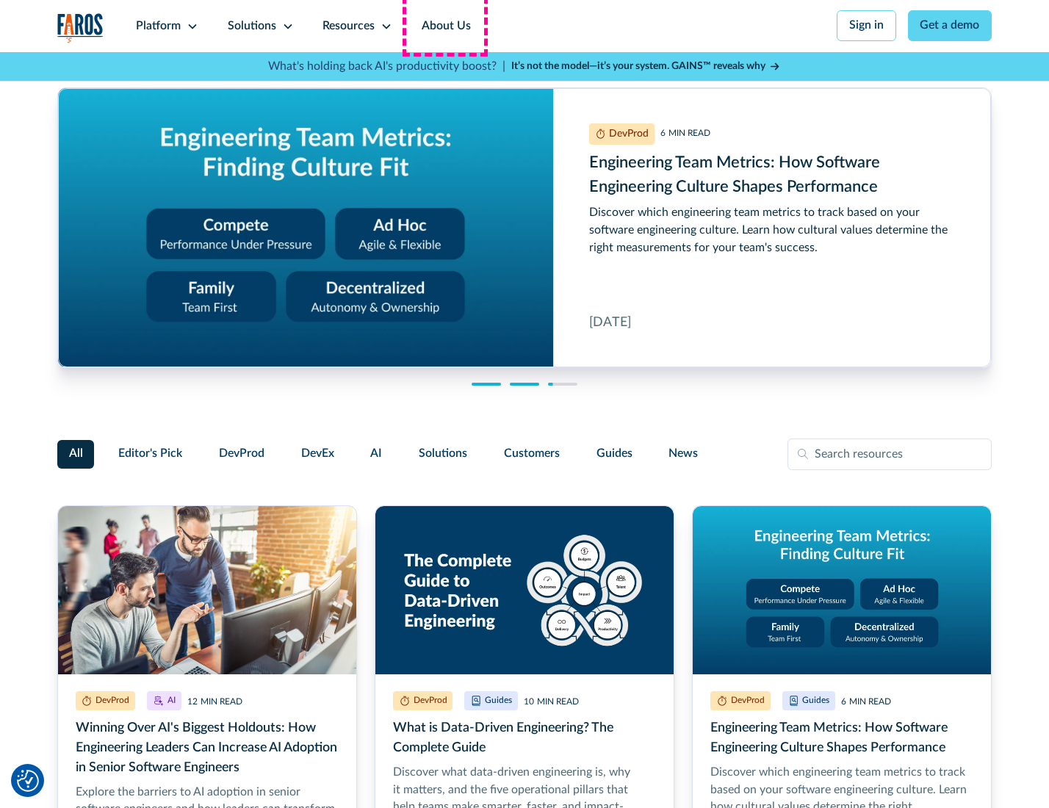
click at [444, 26] on link "About Us" at bounding box center [446, 26] width 79 height 52
